Goal: Participate in discussion: Engage in conversation with other users on a specific topic

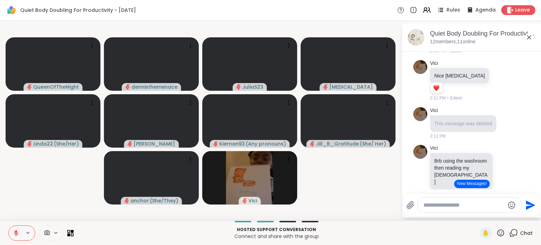
click at [476, 183] on button "New Messages!" at bounding box center [471, 183] width 35 height 8
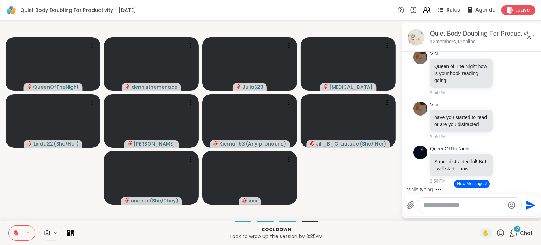
scroll to position [2037, 0]
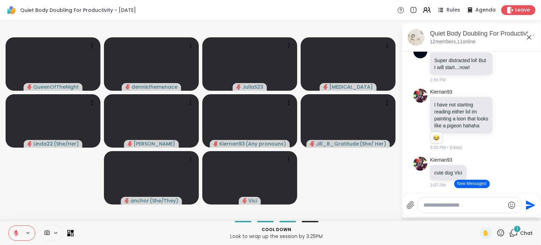
click at [470, 183] on button "New Messages!" at bounding box center [471, 183] width 35 height 8
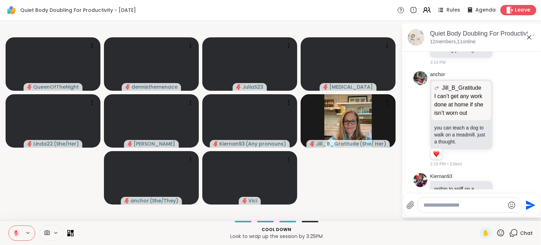
click at [523, 9] on span "Leave" at bounding box center [522, 10] width 15 height 7
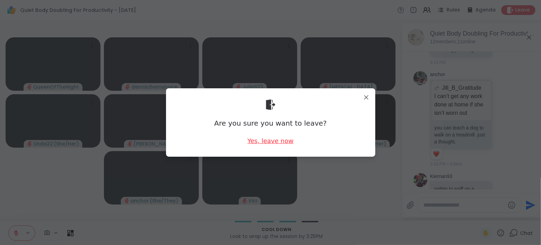
click at [268, 139] on div "Yes, leave now" at bounding box center [270, 140] width 46 height 9
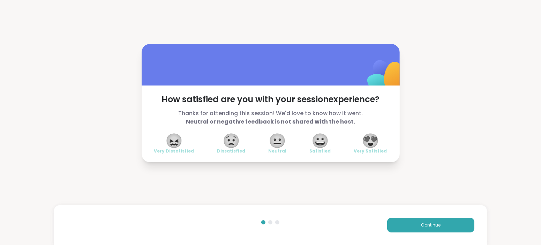
click at [370, 142] on span "😍" at bounding box center [369, 140] width 17 height 13
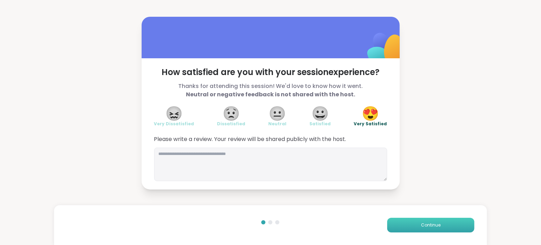
click at [428, 225] on span "Continue" at bounding box center [431, 225] width 20 height 6
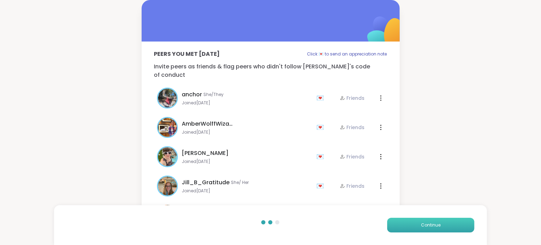
click at [428, 225] on span "Continue" at bounding box center [431, 225] width 20 height 6
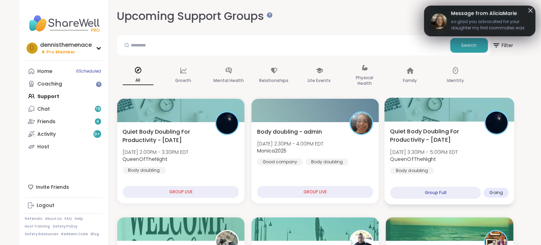
click at [413, 154] on span "[DATE] 3:30PM - 5:00PM EDT" at bounding box center [424, 151] width 68 height 7
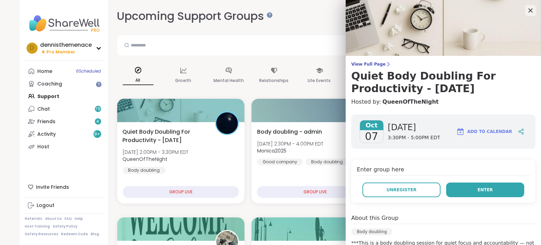
click at [482, 191] on span "Enter" at bounding box center [484, 189] width 15 height 6
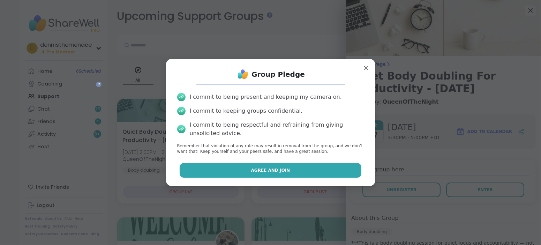
click at [267, 170] on span "Agree and Join" at bounding box center [270, 170] width 39 height 6
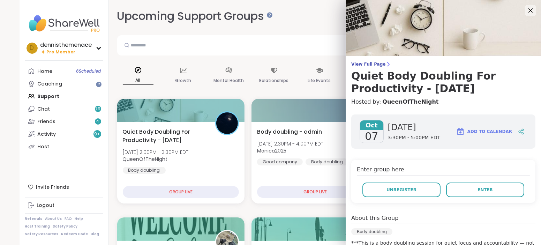
click at [267, 170] on div "Body doubling - admin [DATE] 2:30PM - 4:00PM EDT Monica2025 Good company Body d…" at bounding box center [314, 162] width 127 height 81
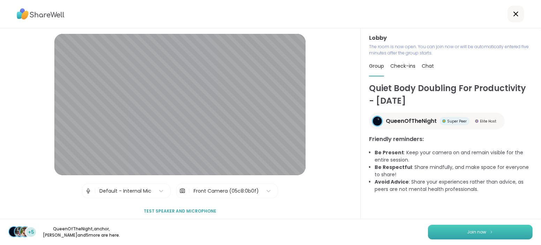
click at [466, 230] on button "Join now" at bounding box center [480, 231] width 105 height 15
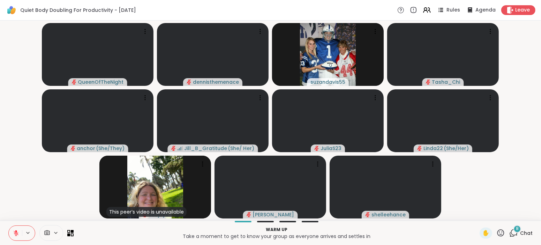
click at [525, 232] on span "Chat" at bounding box center [526, 232] width 13 height 7
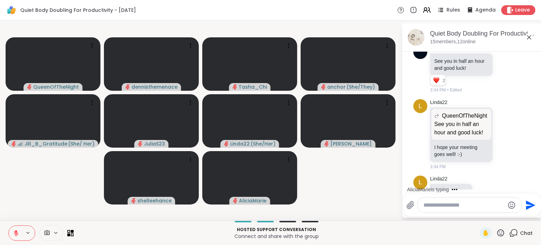
scroll to position [1129, 0]
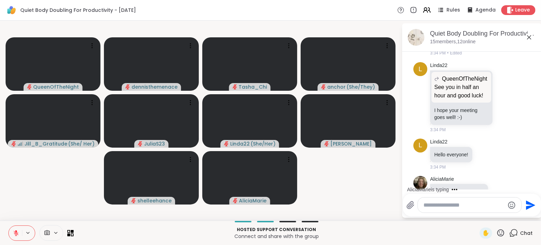
click at [464, 211] on div at bounding box center [469, 204] width 104 height 15
click at [446, 207] on textarea "Type your message" at bounding box center [463, 204] width 81 height 7
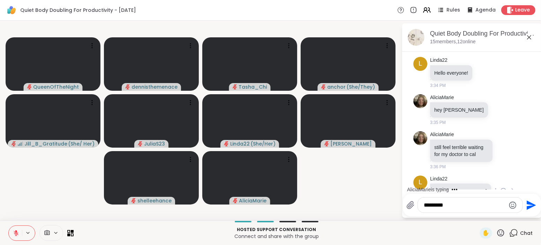
scroll to position [1248, 0]
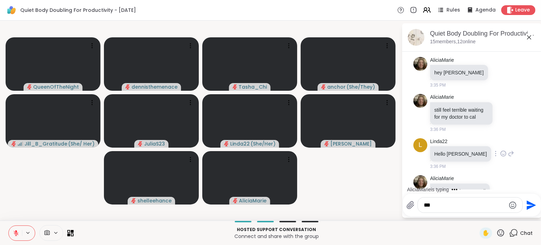
type textarea "*********"
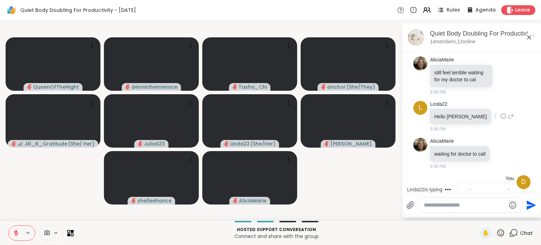
scroll to position [1370, 0]
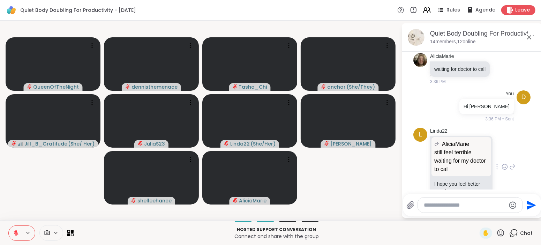
click at [443, 200] on span "3:36 PM" at bounding box center [438, 203] width 16 height 6
click at [463, 206] on textarea "Type your message" at bounding box center [464, 204] width 81 height 7
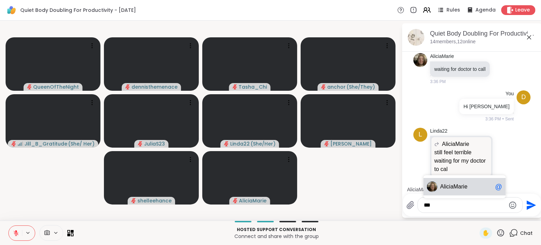
scroll to position [1407, 0]
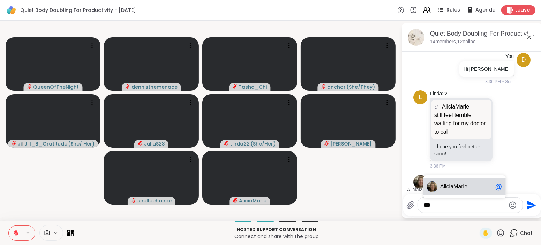
click at [463, 190] on div "Al iciaMarie @" at bounding box center [464, 186] width 82 height 17
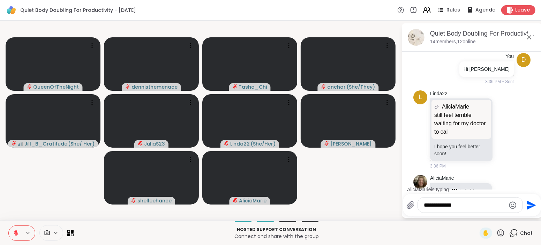
click at [463, 190] on div "AliciaMarie is typing" at bounding box center [473, 189] width 137 height 11
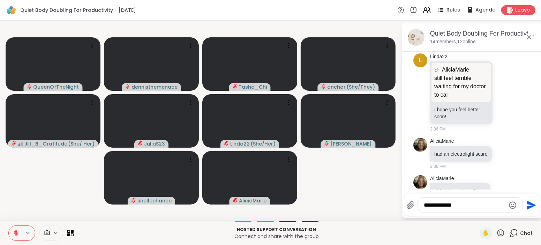
click at [473, 206] on textarea "**********" at bounding box center [464, 204] width 81 height 7
click at [477, 209] on div "**********" at bounding box center [469, 204] width 105 height 15
click at [475, 204] on textarea "**********" at bounding box center [464, 204] width 81 height 7
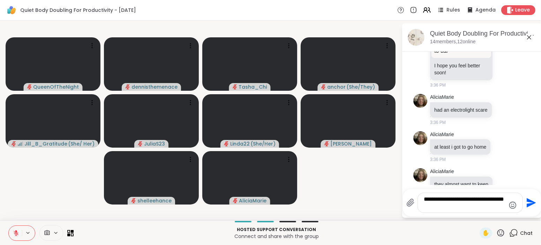
type textarea "**********"
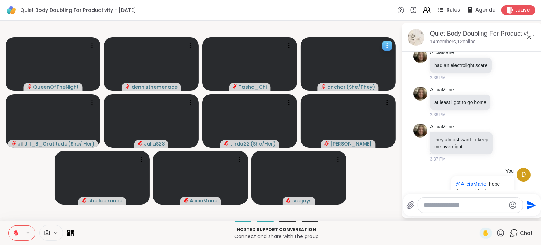
click at [339, 42] on video at bounding box center [347, 63] width 95 height 53
